Goal: Transaction & Acquisition: Register for event/course

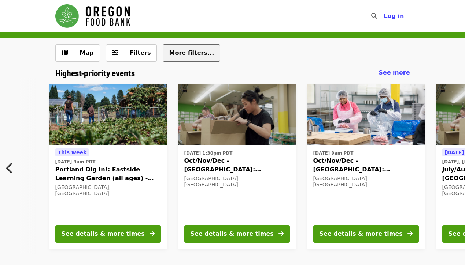
scroll to position [0, 61]
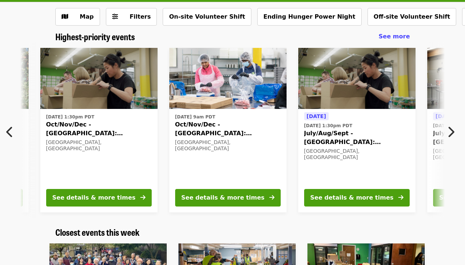
scroll to position [0, 136]
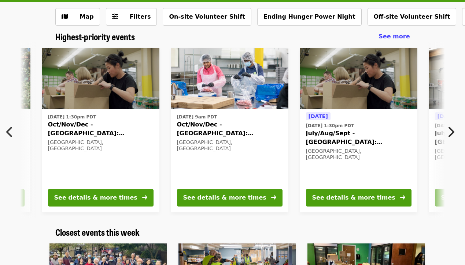
click at [334, 131] on span "July/Aug/Sept - [GEOGRAPHIC_DATA]: Repack/Sort (age [DEMOGRAPHIC_DATA]+)" at bounding box center [358, 138] width 105 height 18
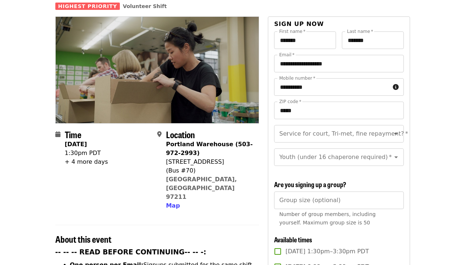
scroll to position [66, 0]
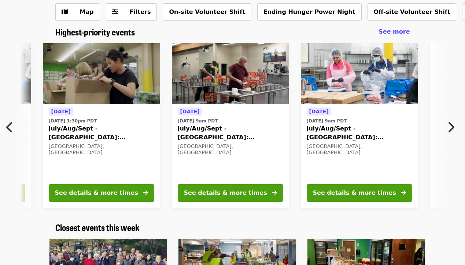
scroll to position [0, 394]
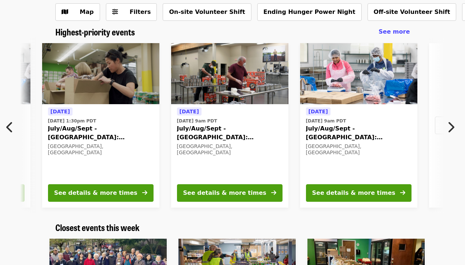
click at [270, 141] on span "July/Aug/Sept - [GEOGRAPHIC_DATA]: Repack/Sort (age [DEMOGRAPHIC_DATA]+)" at bounding box center [229, 134] width 105 height 18
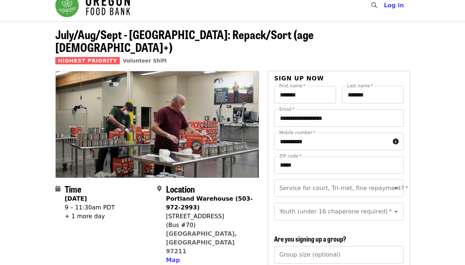
scroll to position [10, 0]
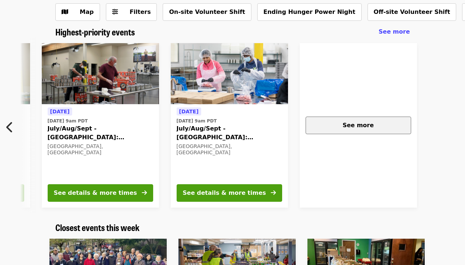
scroll to position [0, 523]
click at [343, 130] on button "See more" at bounding box center [358, 126] width 105 height 18
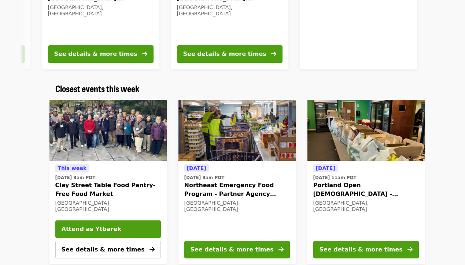
scroll to position [182, 0]
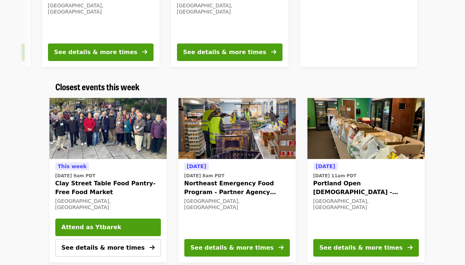
click at [250, 196] on span "Northeast Emergency Food Program - Partner Agency Support" at bounding box center [236, 188] width 105 height 18
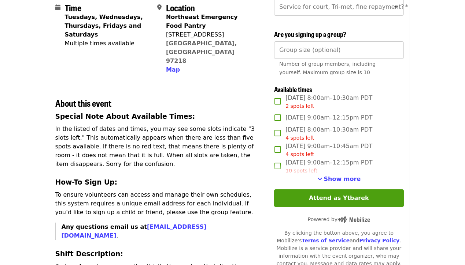
scroll to position [179, 0]
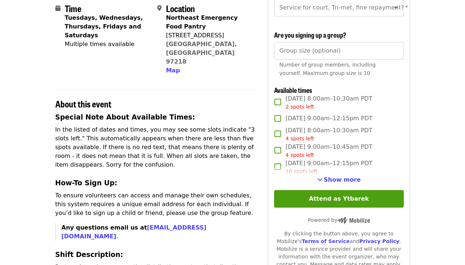
click at [299, 95] on span "Wed, Sep 24, 8:00am–10:30am PDT 2 spots left" at bounding box center [328, 102] width 87 height 16
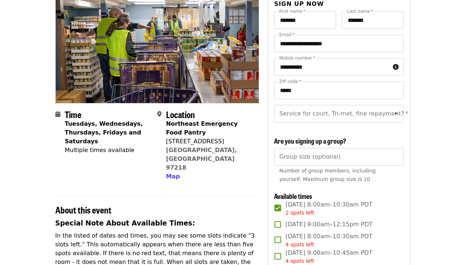
scroll to position [71, 0]
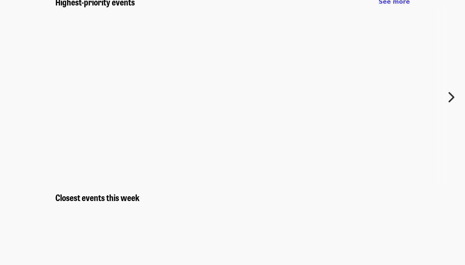
scroll to position [182, 0]
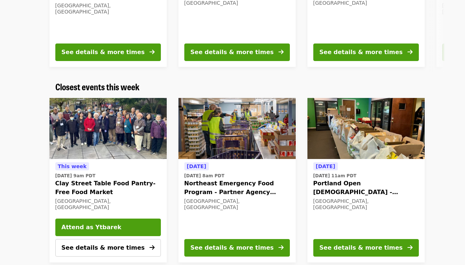
click at [344, 179] on span "Portland Open Bible - Partner Agency Support (16+)" at bounding box center [365, 188] width 105 height 18
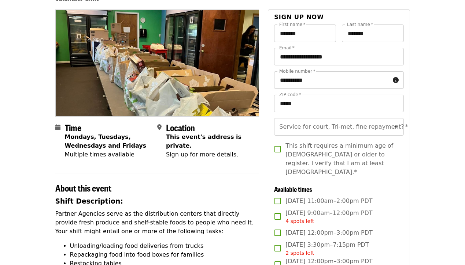
scroll to position [59, 0]
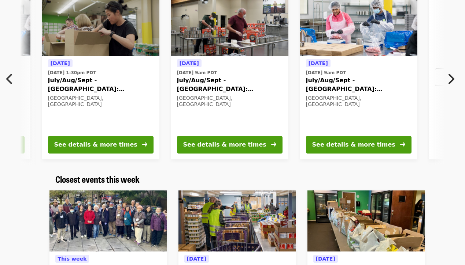
scroll to position [80, 0]
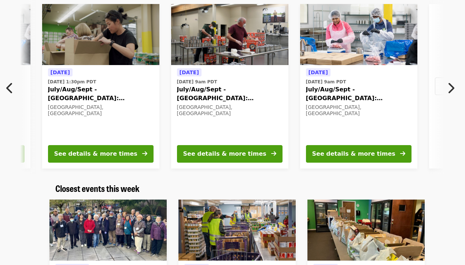
click at [448, 87] on icon "chevron-right icon" at bounding box center [450, 88] width 7 height 14
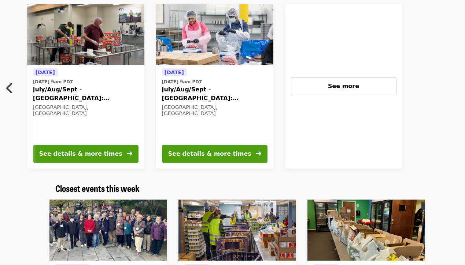
scroll to position [0, 576]
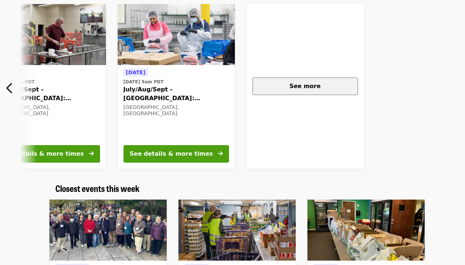
click at [346, 87] on div "See more" at bounding box center [305, 86] width 93 height 9
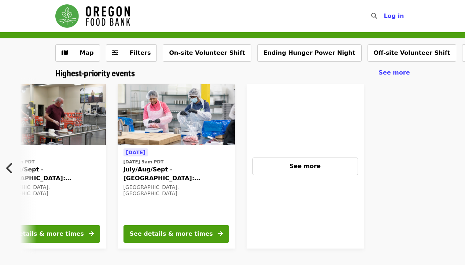
scroll to position [0, 0]
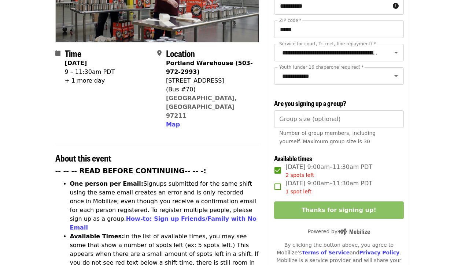
scroll to position [146, 0]
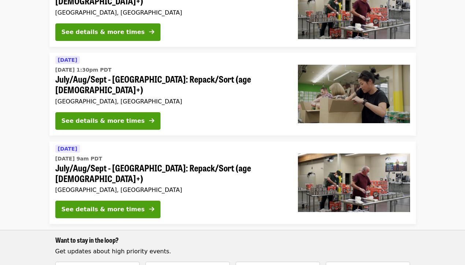
scroll to position [364, 0]
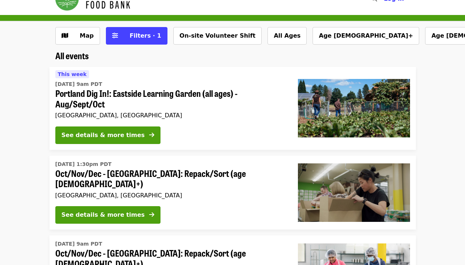
scroll to position [15, 0]
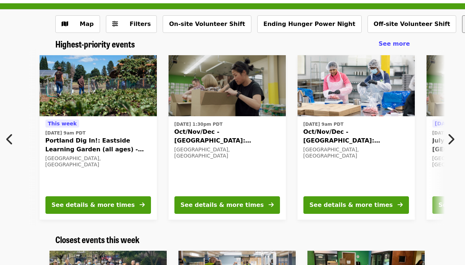
scroll to position [0, 7]
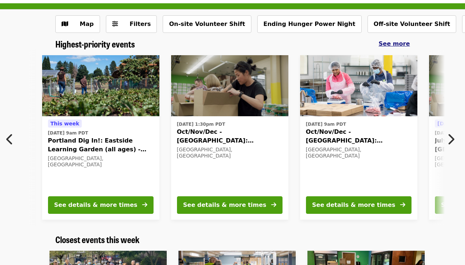
click at [408, 45] on span "See more" at bounding box center [393, 43] width 31 height 7
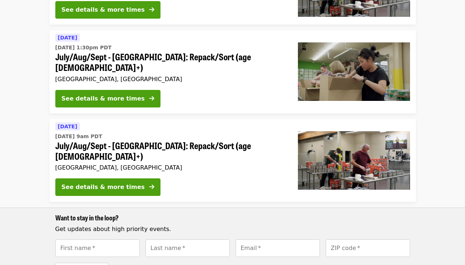
scroll to position [380, 0]
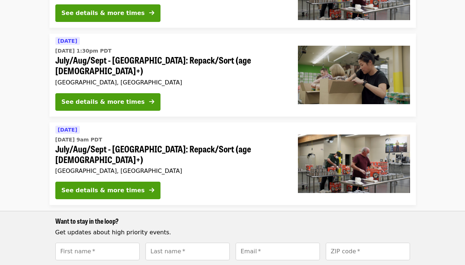
click at [238, 143] on div "Tomorrow Wed, Sep 24 @ 9am PDT July/Aug/Sept - Portland: Repack/Sort (age 16+) …" at bounding box center [170, 164] width 242 height 83
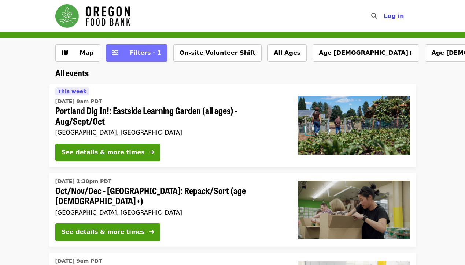
click at [146, 59] on button "Filters · 1" at bounding box center [137, 53] width 62 height 18
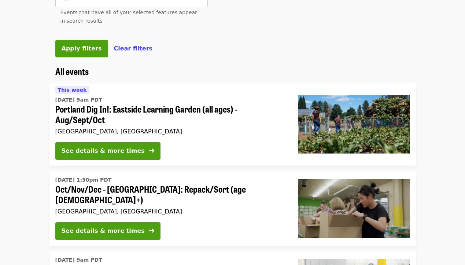
scroll to position [383, 0]
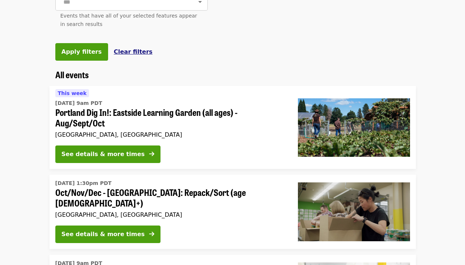
click at [134, 50] on span "Clear filters" at bounding box center [133, 51] width 39 height 7
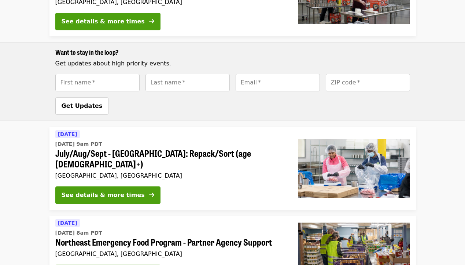
scroll to position [557, 0]
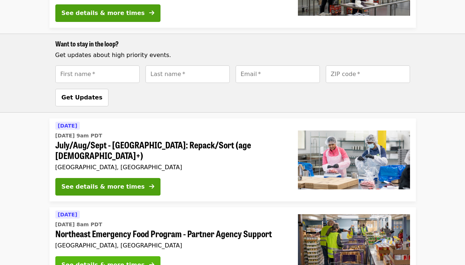
click at [129, 257] on button "See details & more times" at bounding box center [107, 266] width 105 height 18
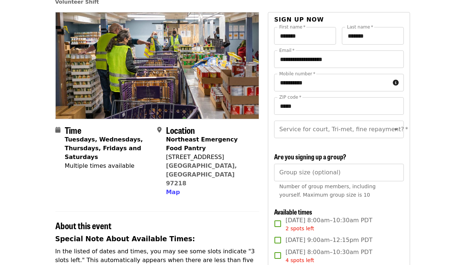
scroll to position [59, 0]
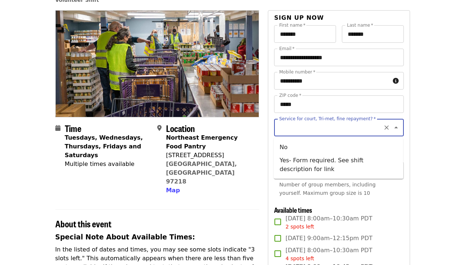
click at [315, 127] on input "Service for court, Tri-met, fine repayment?   *" at bounding box center [330, 128] width 100 height 14
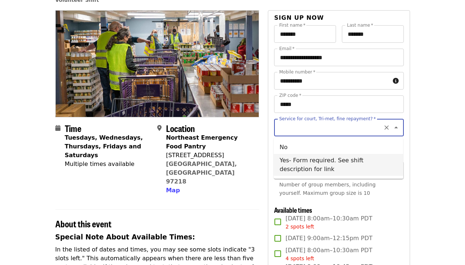
click at [303, 167] on li "Yes- Form required. See shift description for link" at bounding box center [338, 165] width 129 height 22
type input "**********"
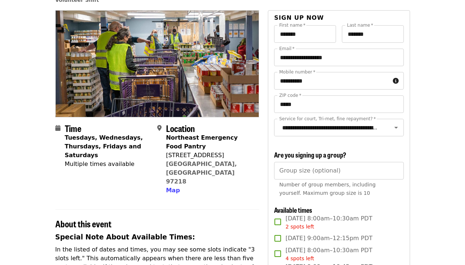
click at [304, 215] on span "Wed, Sep 24, 8:00am–10:30am PDT 2 spots left" at bounding box center [328, 223] width 87 height 16
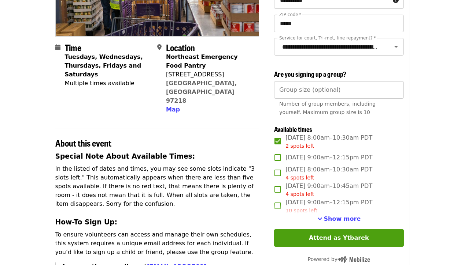
scroll to position [142, 0]
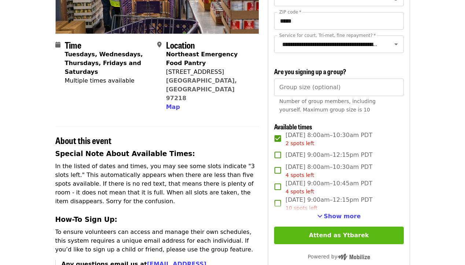
click at [275, 227] on button "Attend as Ytbarek" at bounding box center [338, 236] width 129 height 18
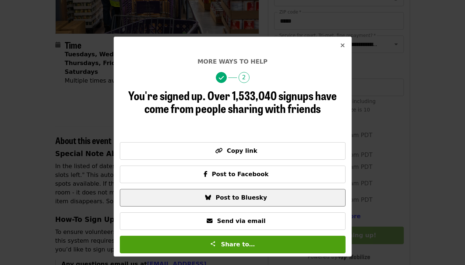
scroll to position [141, 0]
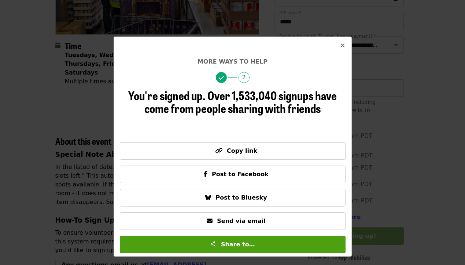
click at [342, 44] on icon "times icon" at bounding box center [342, 45] width 4 height 7
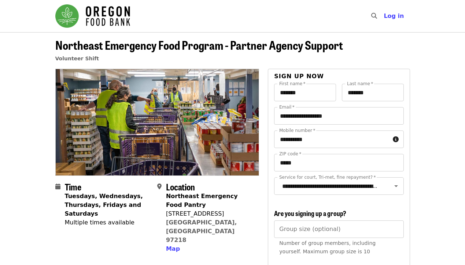
scroll to position [0, 0]
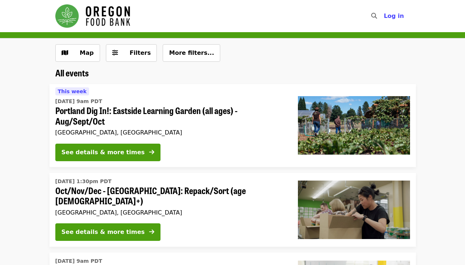
scroll to position [557, 0]
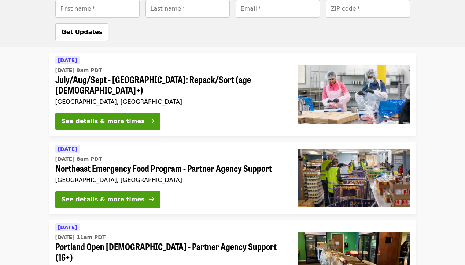
scroll to position [629, 0]
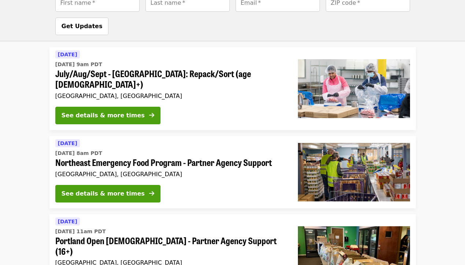
click at [181, 228] on span "Wed, Sep 24 @ 11am PDT" at bounding box center [170, 232] width 231 height 8
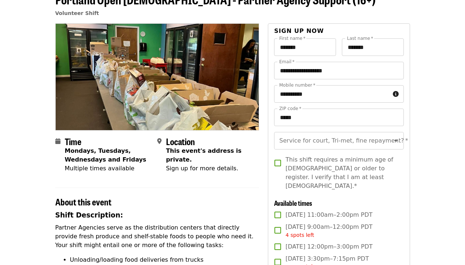
scroll to position [49, 0]
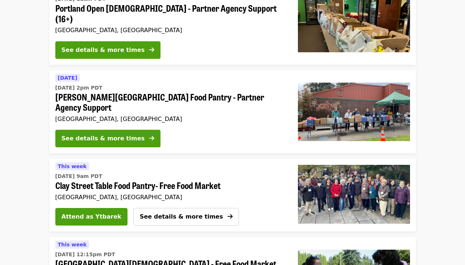
scroll to position [863, 0]
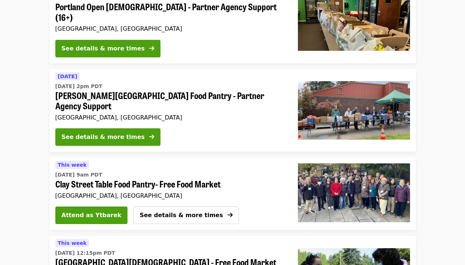
click at [176, 250] on span "Thu, Sep 25 @ 12:15pm PDT" at bounding box center [170, 254] width 231 height 8
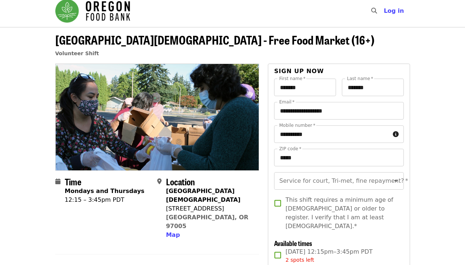
scroll to position [8, 0]
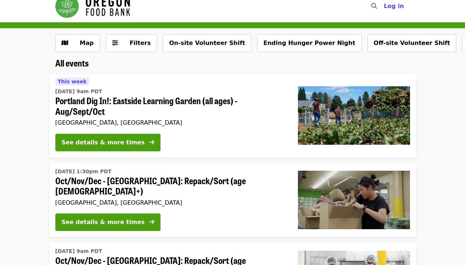
scroll to position [7, 0]
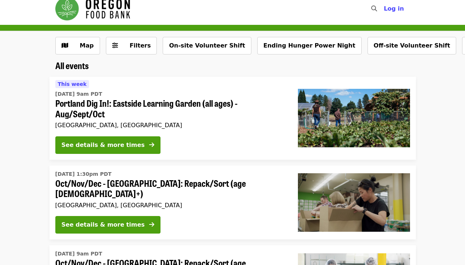
click at [126, 23] on nav "Skip to content ​ Log in" at bounding box center [232, 9] width 366 height 32
click at [126, 39] on button "Filters" at bounding box center [131, 46] width 51 height 18
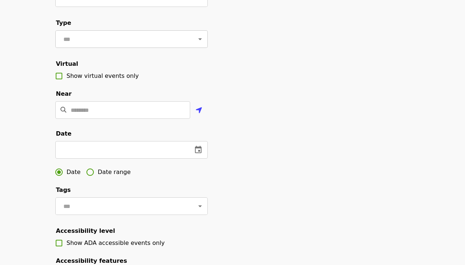
scroll to position [108, 0]
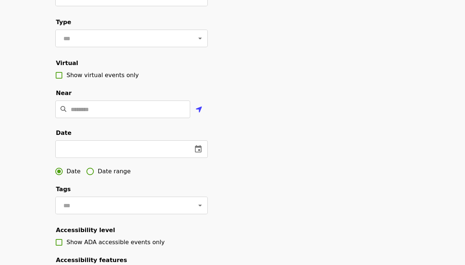
click at [99, 170] on span "Date range" at bounding box center [114, 171] width 33 height 9
click at [73, 173] on span "Date" at bounding box center [74, 171] width 14 height 9
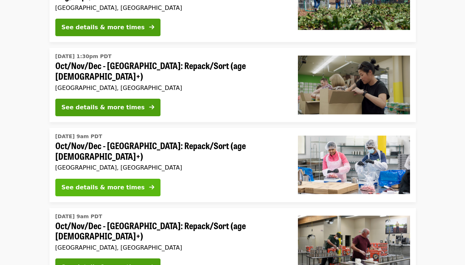
scroll to position [521, 0]
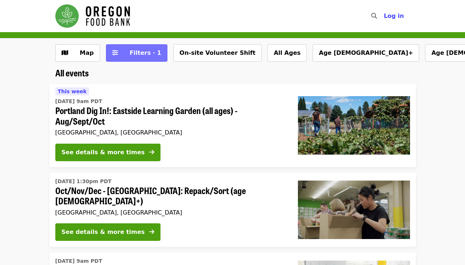
click at [154, 58] on button "Filters · 1" at bounding box center [137, 53] width 62 height 18
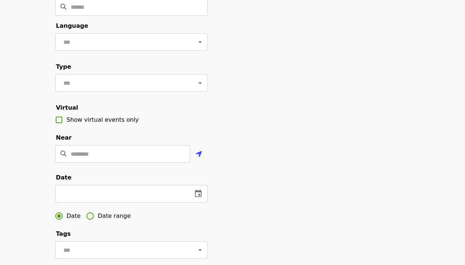
scroll to position [64, 0]
click at [118, 189] on input "text" at bounding box center [120, 194] width 131 height 18
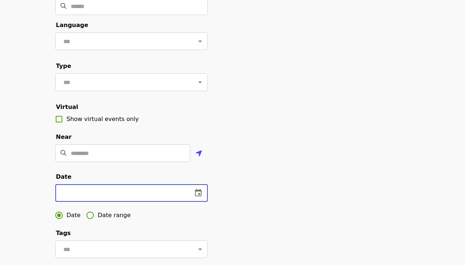
click at [197, 190] on icon "change date" at bounding box center [198, 192] width 7 height 7
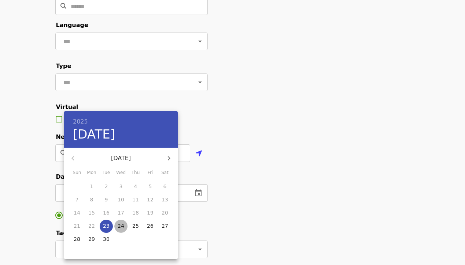
click at [119, 230] on p "24" at bounding box center [121, 226] width 7 height 7
type input "**********"
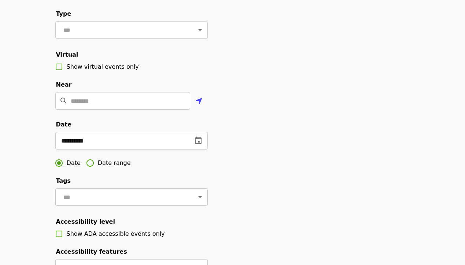
scroll to position [311, 0]
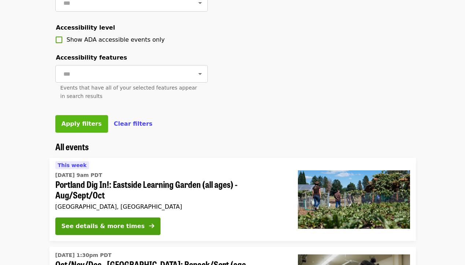
click at [89, 125] on span "Apply filters" at bounding box center [82, 123] width 40 height 7
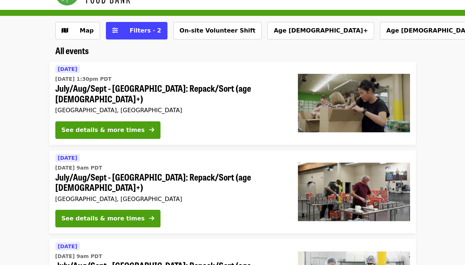
scroll to position [23, 0]
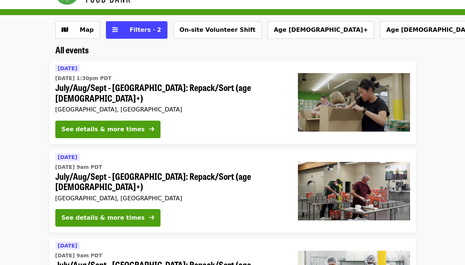
click at [167, 121] on div "See details & more times" at bounding box center [170, 131] width 231 height 21
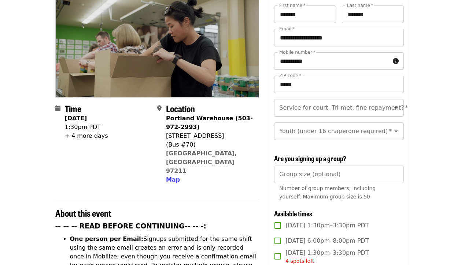
scroll to position [92, 0]
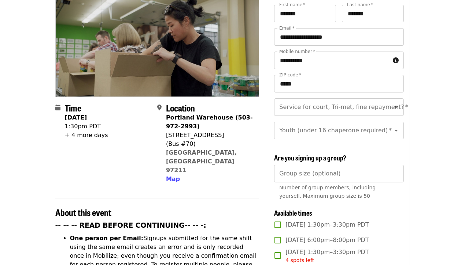
click at [337, 221] on span "Wed, Sep 24, 1:30pm–3:30pm PDT" at bounding box center [326, 225] width 83 height 9
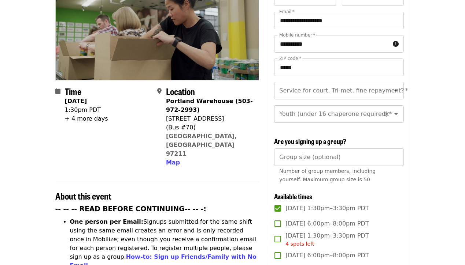
scroll to position [105, 0]
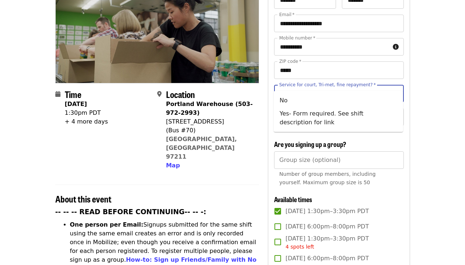
click at [313, 87] on input "Service for court, Tri-met, fine repayment?   *" at bounding box center [330, 94] width 100 height 14
click at [312, 115] on li "Yes- Form required. See shift description for link" at bounding box center [338, 118] width 129 height 22
type input "**********"
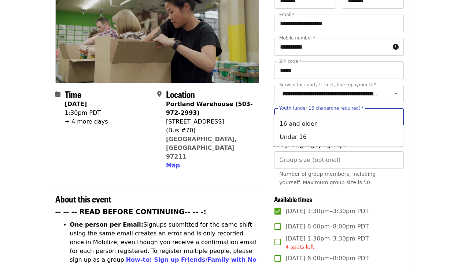
click at [315, 108] on div "Youth (under 16 chaperone required)   * Youth (under 16 chaperone required) *" at bounding box center [338, 117] width 129 height 18
click at [313, 126] on li "16 and older" at bounding box center [338, 124] width 129 height 13
type input "**********"
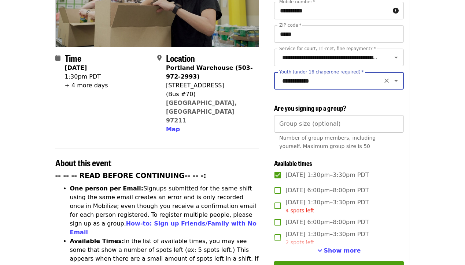
scroll to position [147, 0]
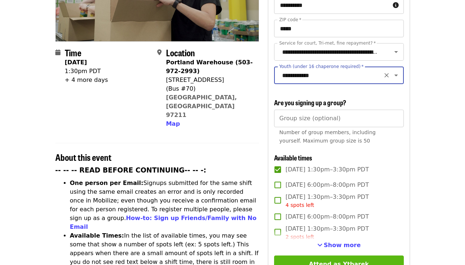
click at [323, 256] on button "Attend as Ytbarek" at bounding box center [338, 265] width 129 height 18
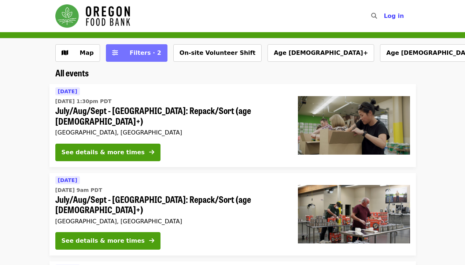
click at [149, 55] on span "Filters · 2" at bounding box center [145, 52] width 31 height 7
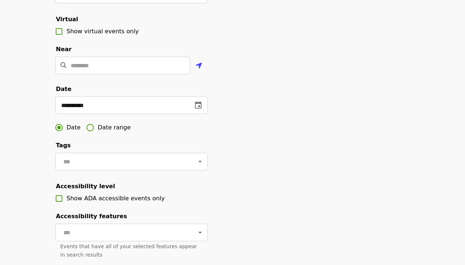
scroll to position [254, 0]
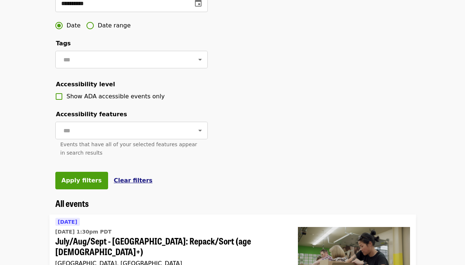
click at [122, 183] on span "Clear filters" at bounding box center [133, 180] width 39 height 7
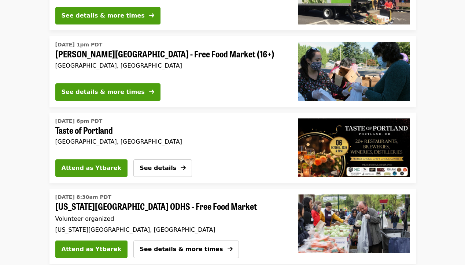
scroll to position [1478, 0]
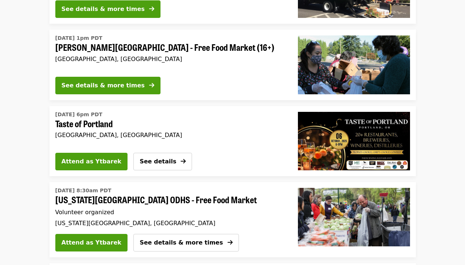
click at [189, 106] on div "Mon, Oct 6 @ 6pm PDT Taste of Portland Portland, OR Attend as Ytbarek See detai…" at bounding box center [170, 141] width 242 height 70
click at [341, 112] on img "Taste of Portland" at bounding box center [354, 141] width 112 height 59
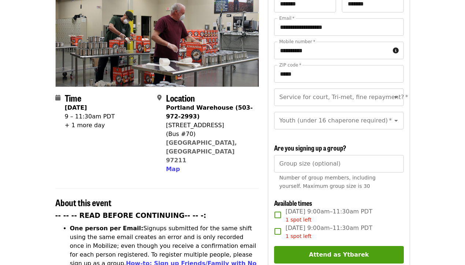
scroll to position [80, 0]
